Goal: Check status: Check status

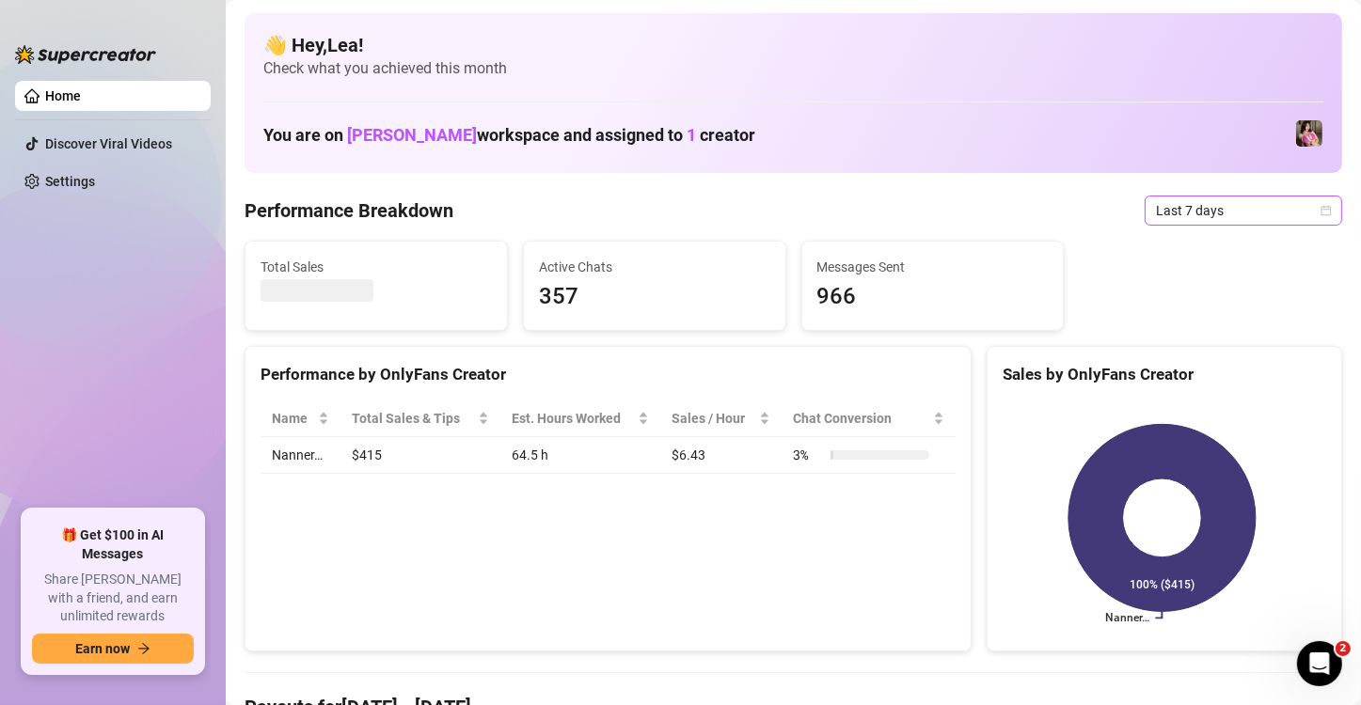
click at [1321, 207] on icon "calendar" at bounding box center [1326, 210] width 11 height 11
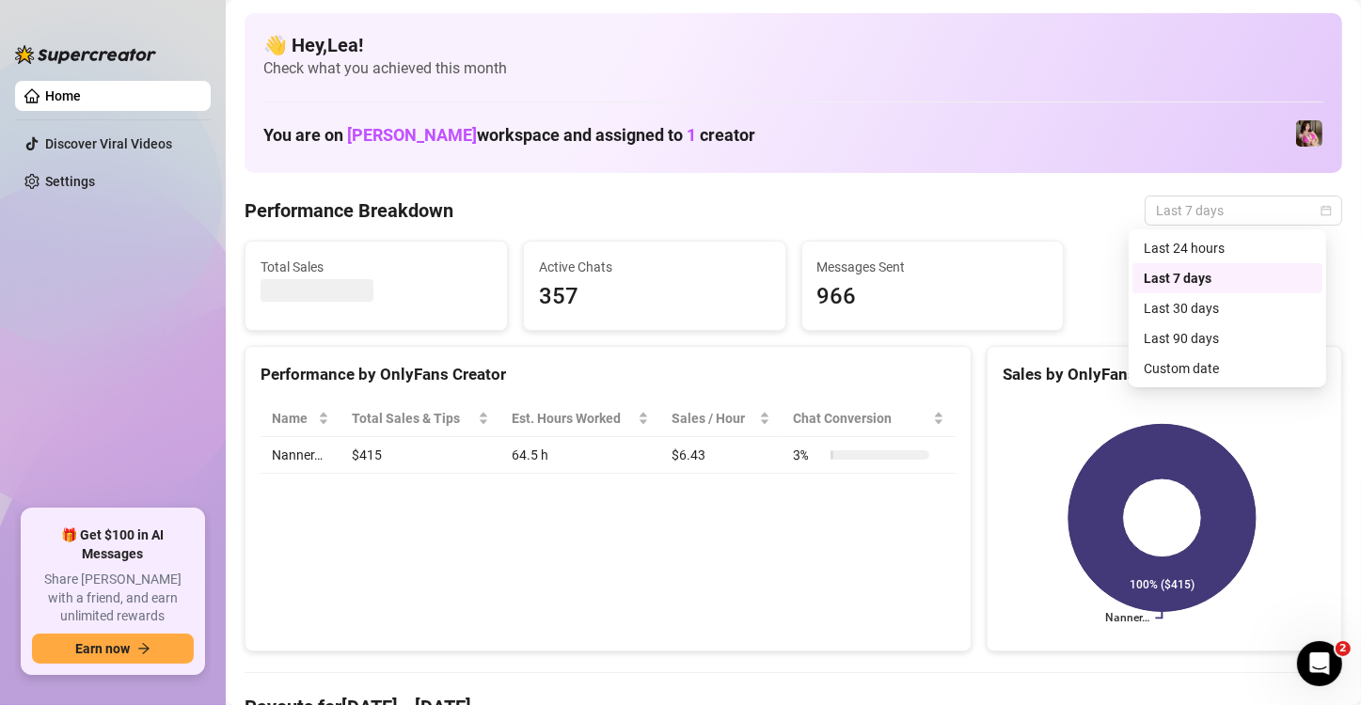
click at [1156, 367] on div "Custom date" at bounding box center [1227, 368] width 167 height 21
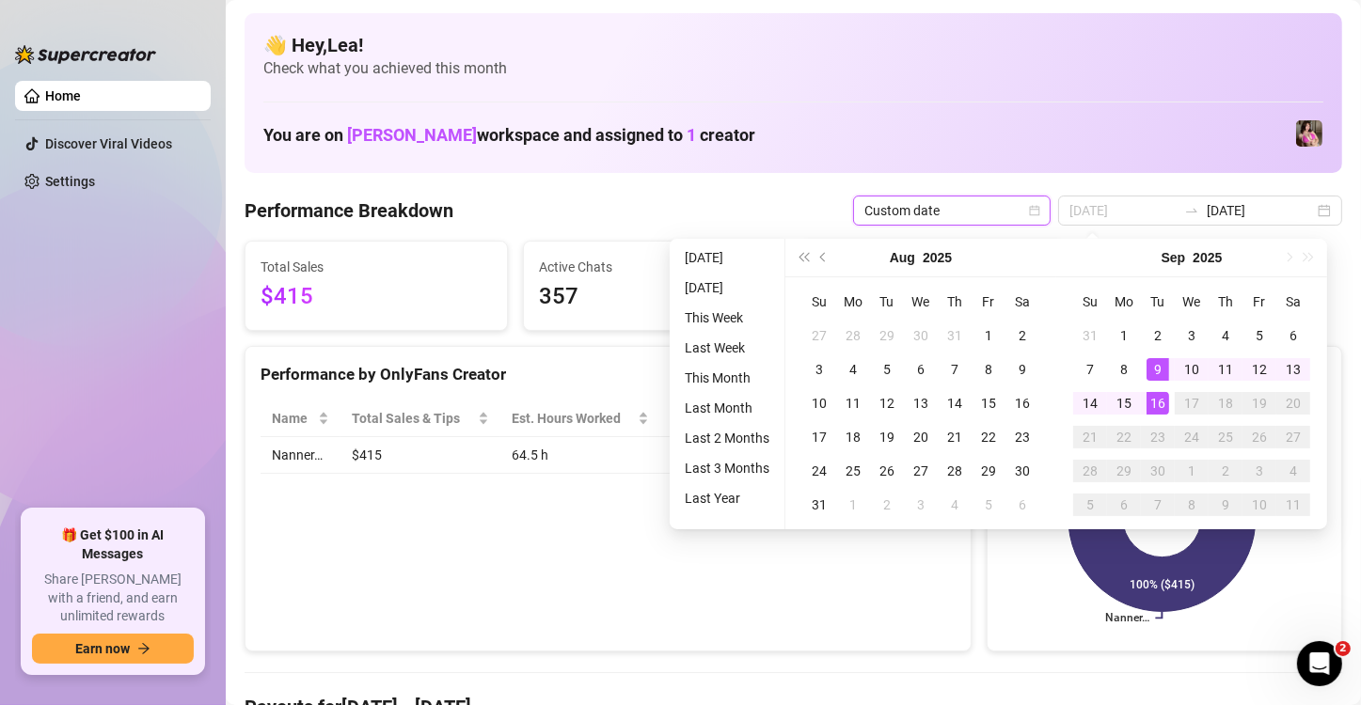
click at [1158, 401] on div "16" at bounding box center [1158, 403] width 23 height 23
type input "[DATE]"
click at [1162, 404] on div "16" at bounding box center [1158, 403] width 23 height 23
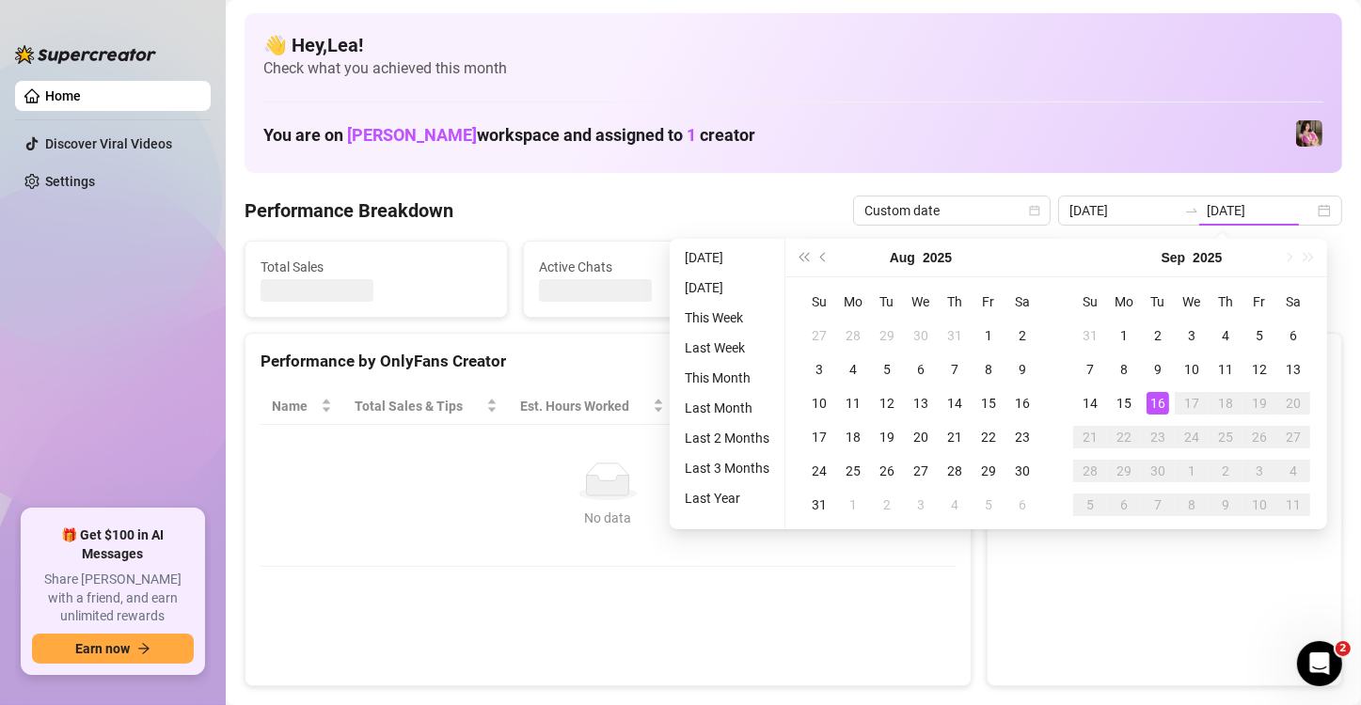
type input "[DATE]"
